Goal: Task Accomplishment & Management: Manage account settings

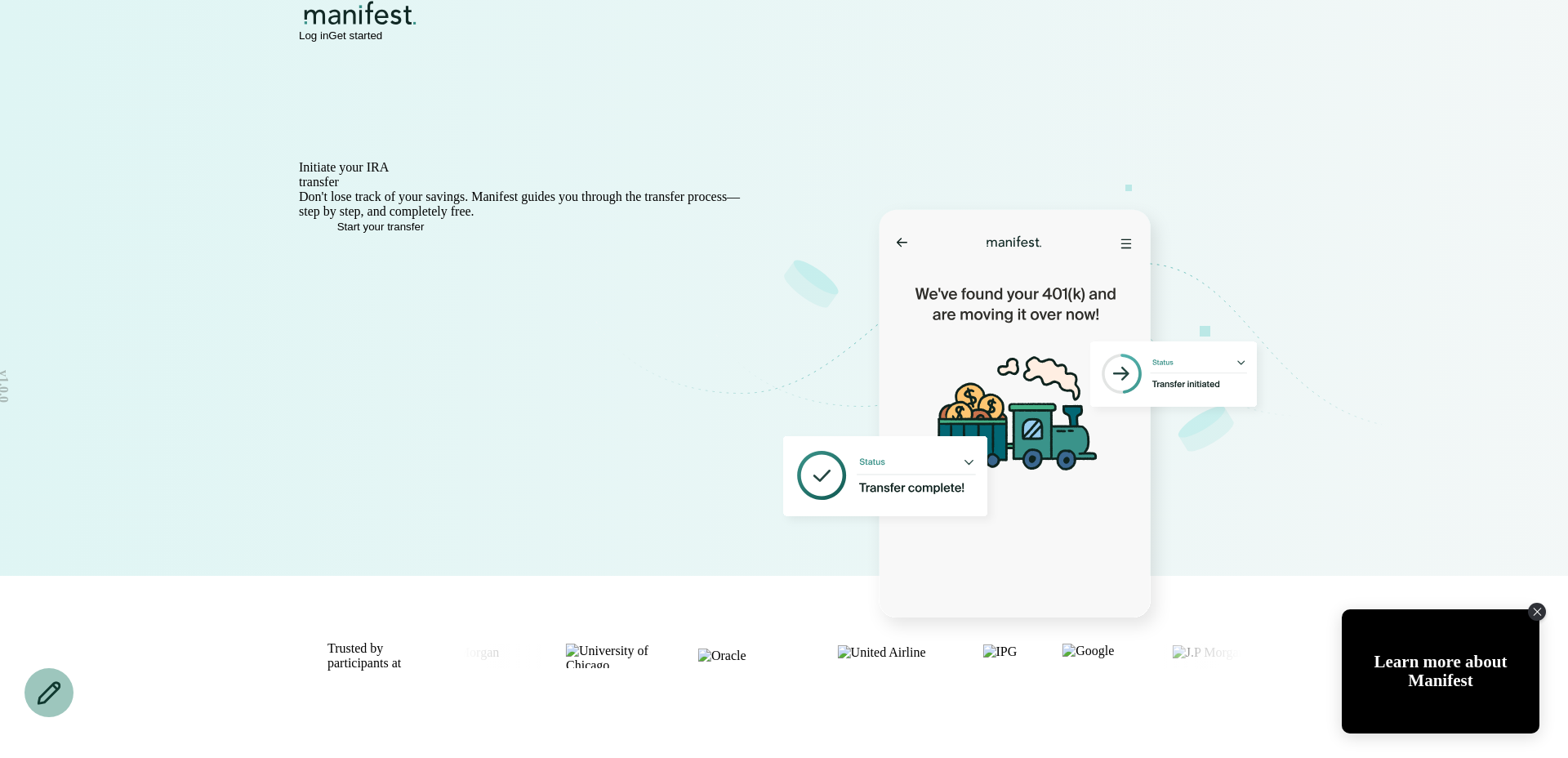
click at [329, 42] on span "Log in" at bounding box center [313, 35] width 29 height 13
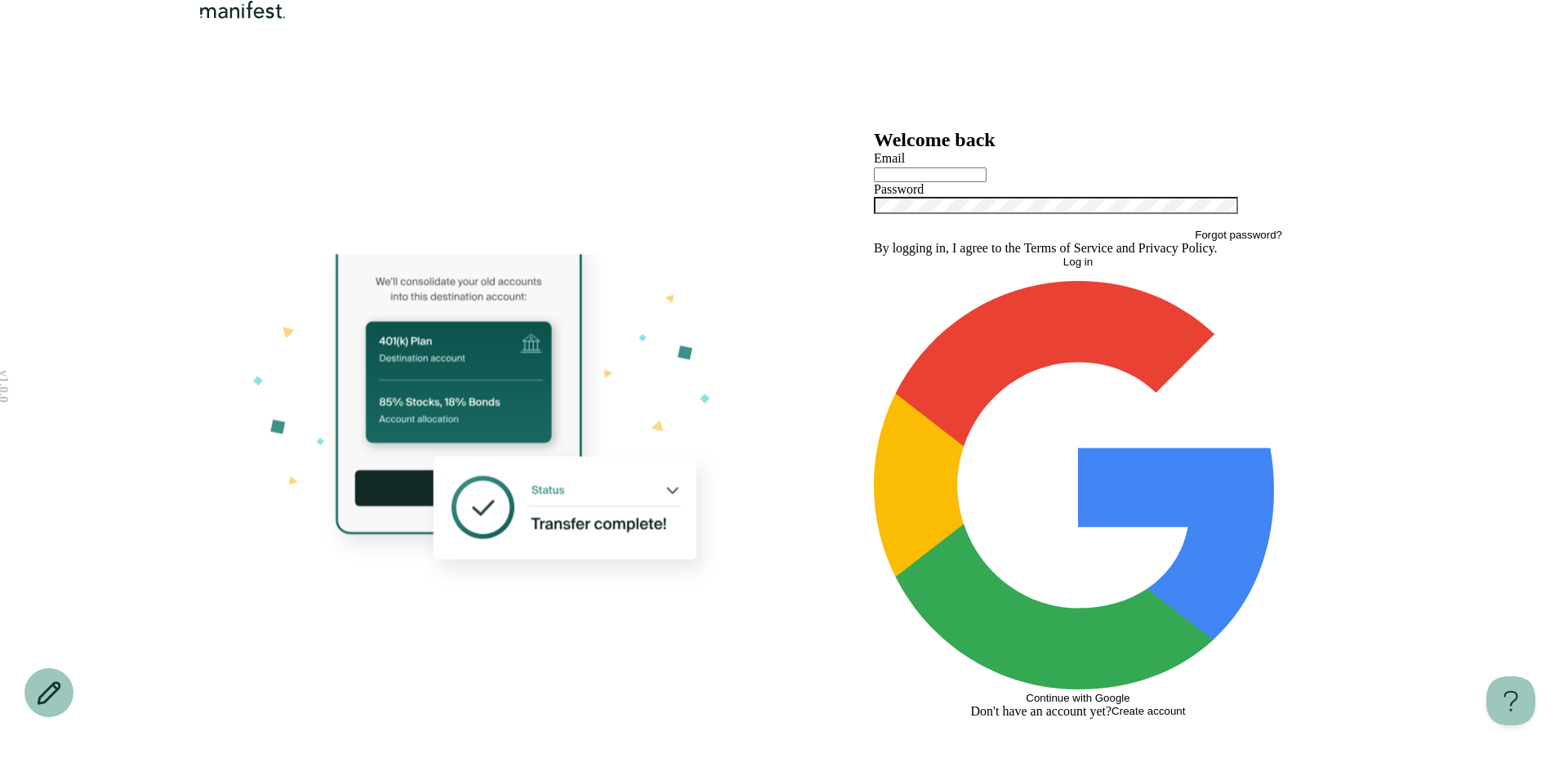
click at [938, 182] on input "text" at bounding box center [930, 174] width 112 height 15
type input "**********"
click at [993, 268] on button "Log in" at bounding box center [1077, 262] width 408 height 13
